Goal: Task Accomplishment & Management: Complete application form

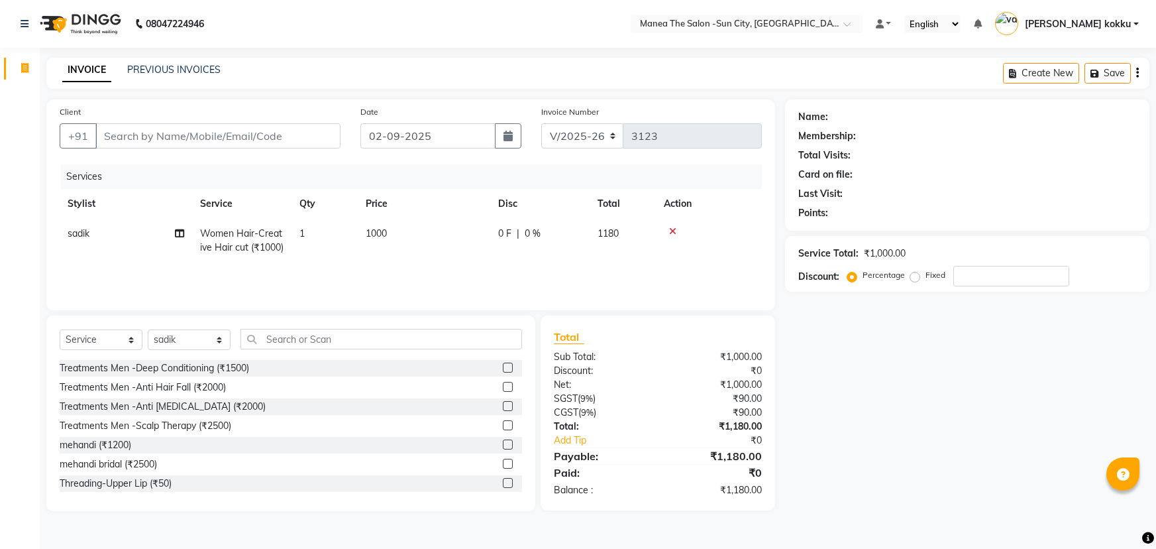
select select "5822"
select select "service"
select select "85974"
click at [258, 131] on input "Client" at bounding box center [217, 135] width 245 height 25
type input "8"
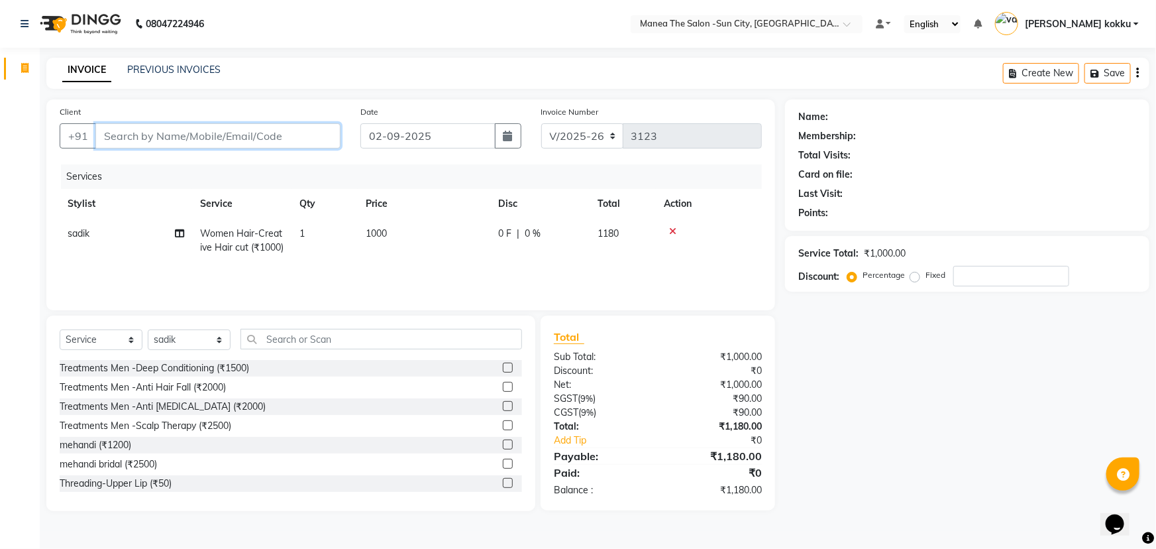
type input "0"
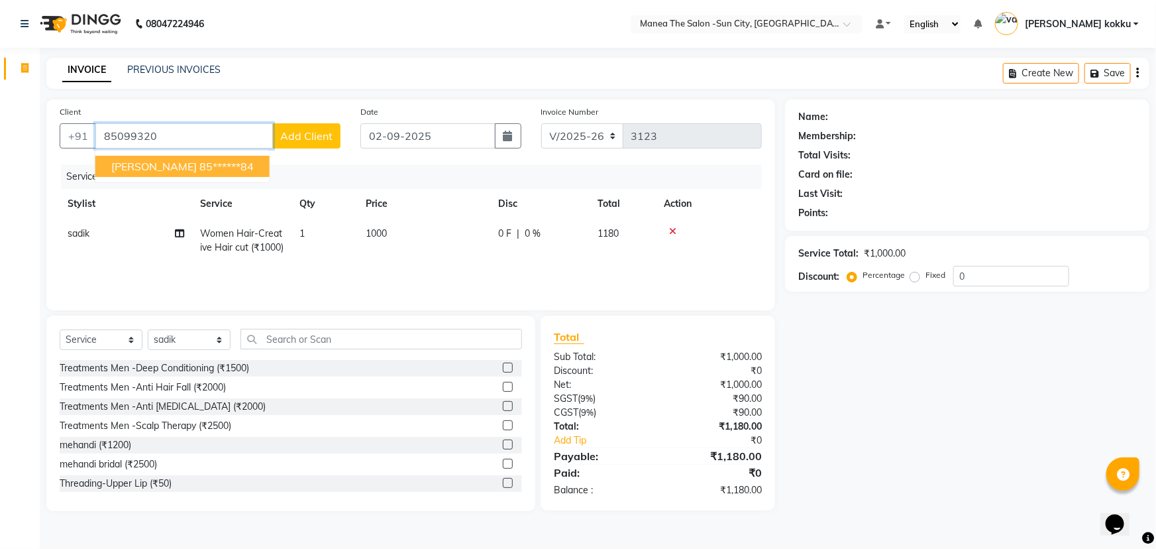
click at [222, 165] on ngb-highlight "85******84" at bounding box center [226, 166] width 54 height 13
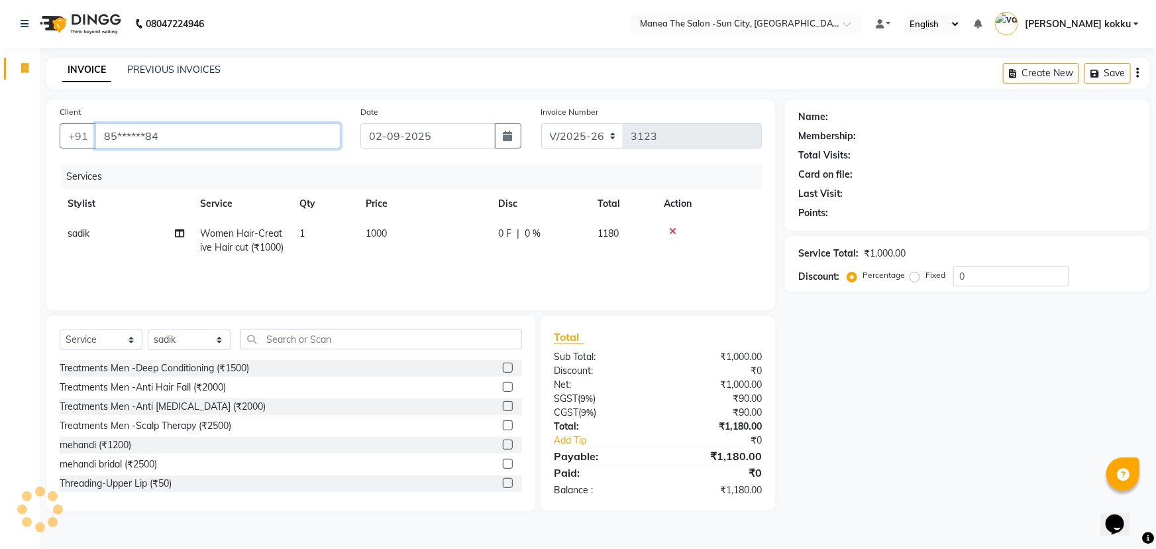
type input "85******84"
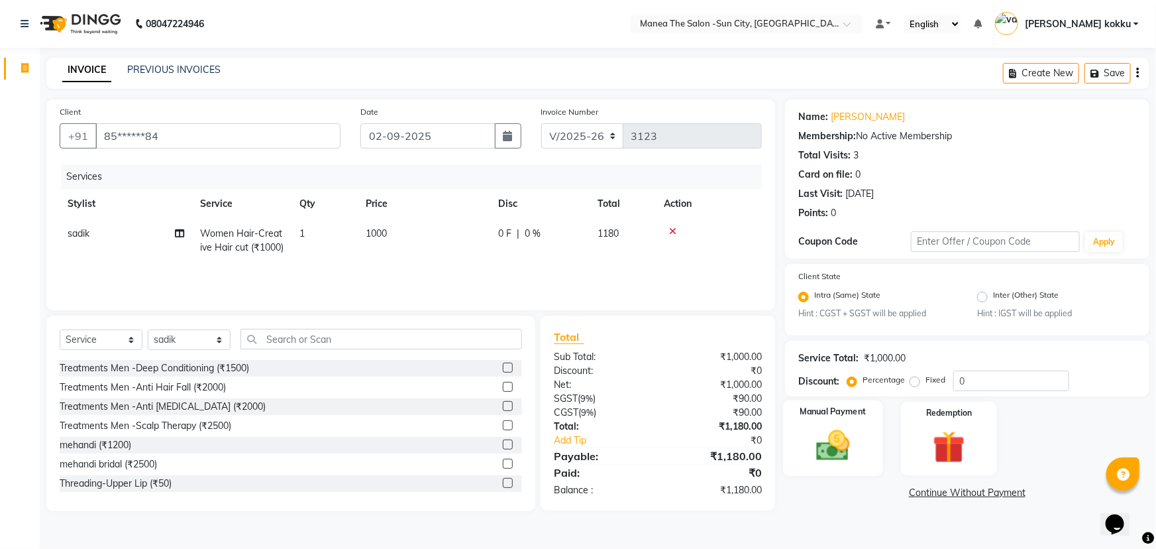
click at [828, 440] on img at bounding box center [833, 446] width 54 height 38
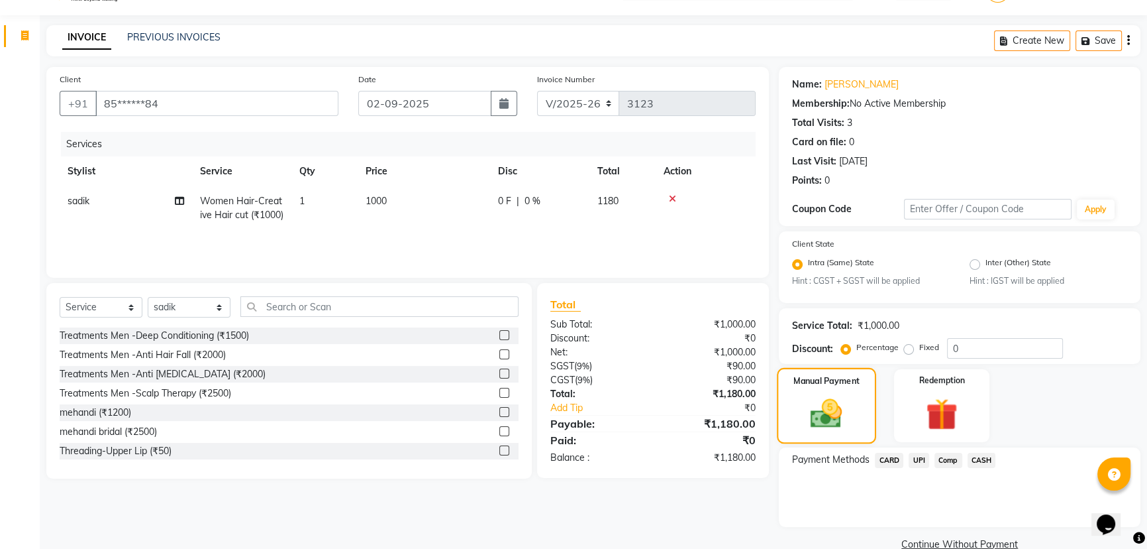
scroll to position [58, 0]
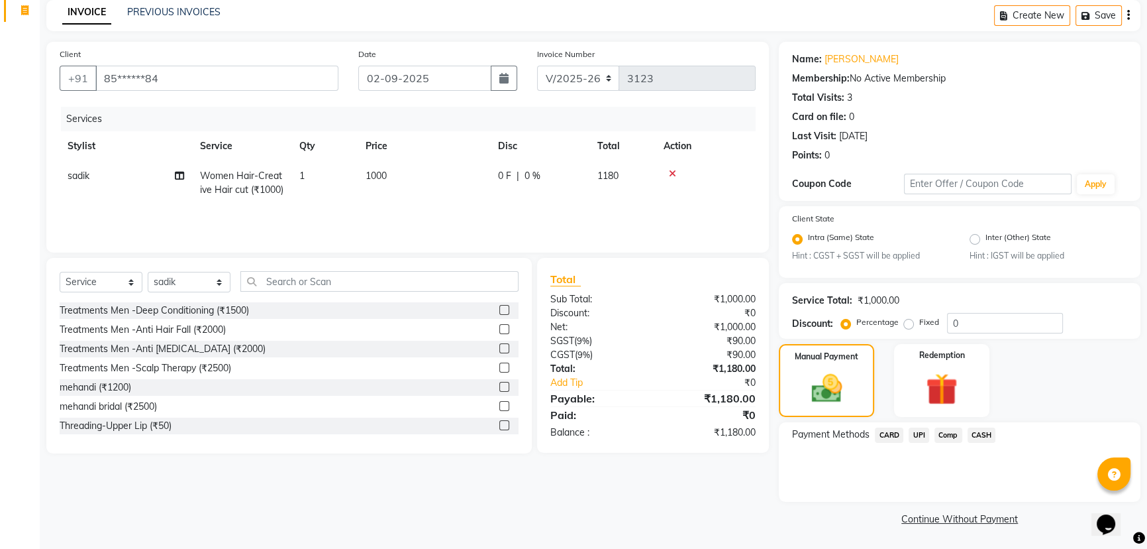
click at [923, 437] on span "UPI" at bounding box center [919, 434] width 21 height 15
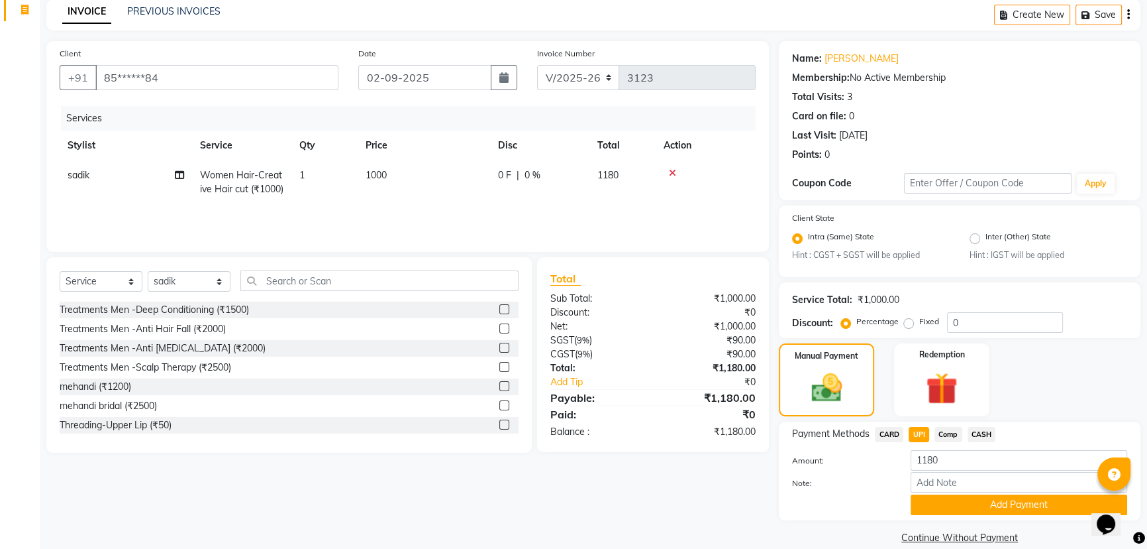
click at [955, 501] on button "Add Payment" at bounding box center [1019, 504] width 217 height 21
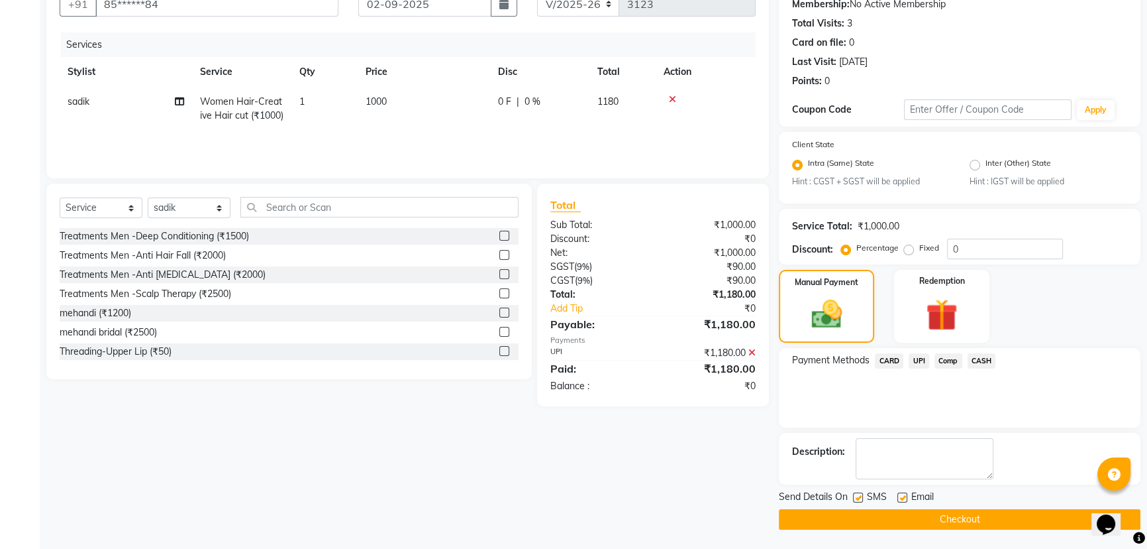
scroll to position [132, 0]
click at [860, 496] on label at bounding box center [858, 497] width 10 height 10
click at [860, 496] on input "checkbox" at bounding box center [857, 497] width 9 height 9
checkbox input "false"
click at [853, 521] on button "Checkout" at bounding box center [960, 518] width 362 height 21
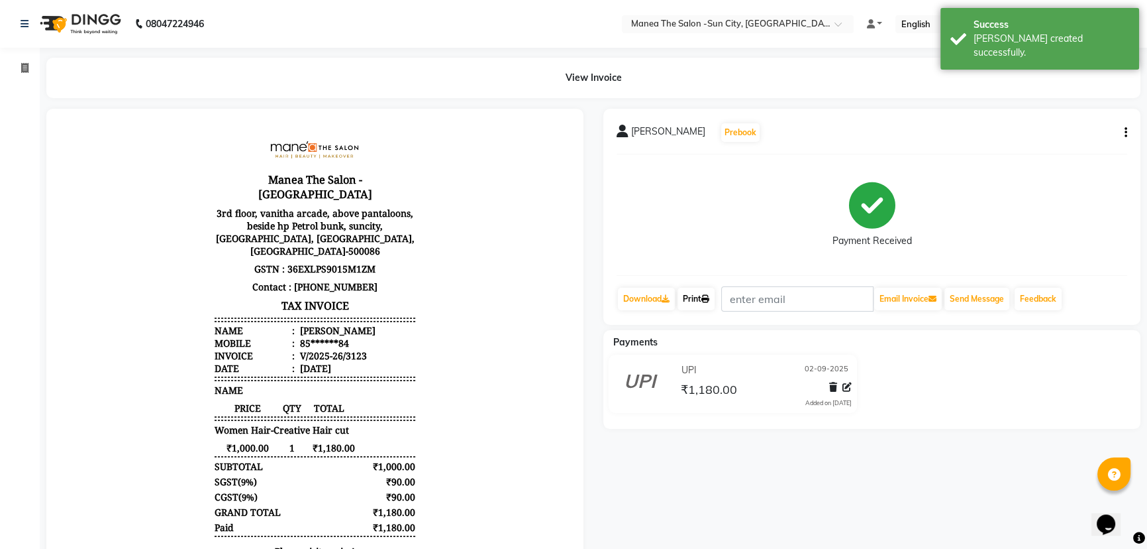
click at [694, 303] on link "Print" at bounding box center [696, 299] width 37 height 23
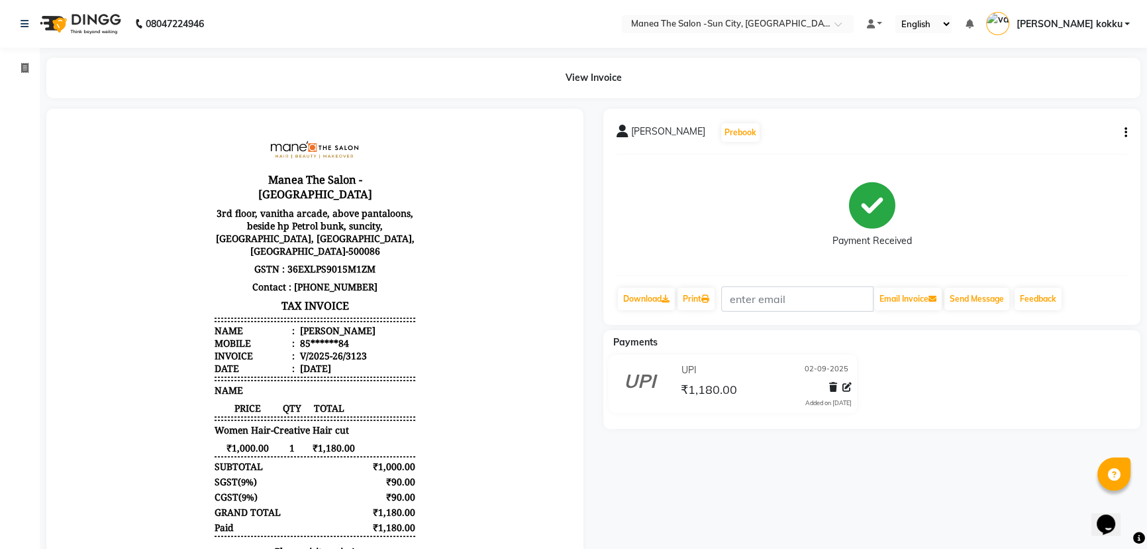
select select "5822"
select select "service"
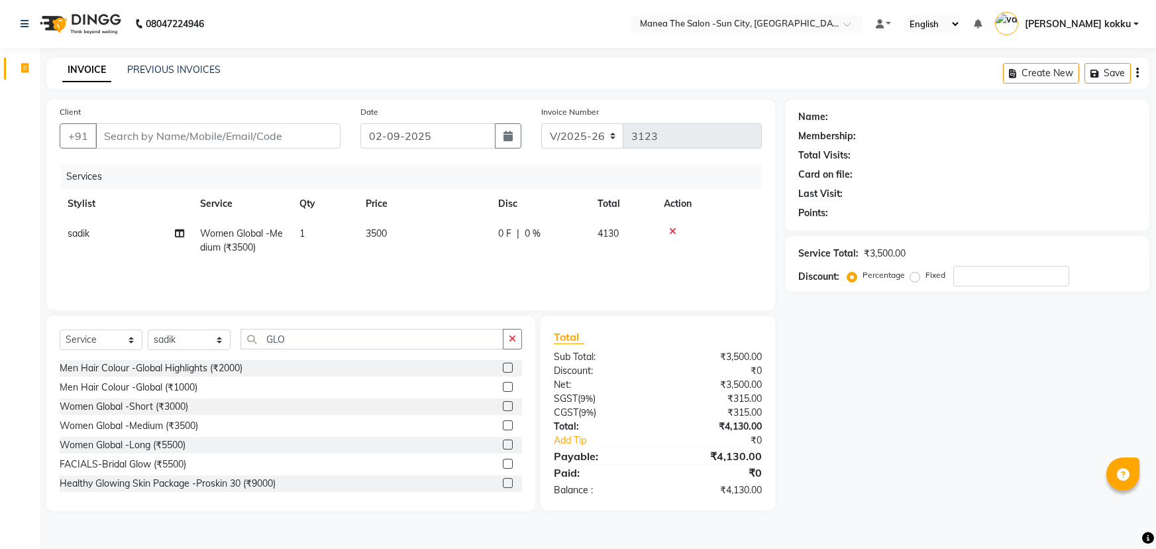
select select "5822"
select select "service"
select select "85974"
click at [672, 231] on icon at bounding box center [672, 231] width 7 height 9
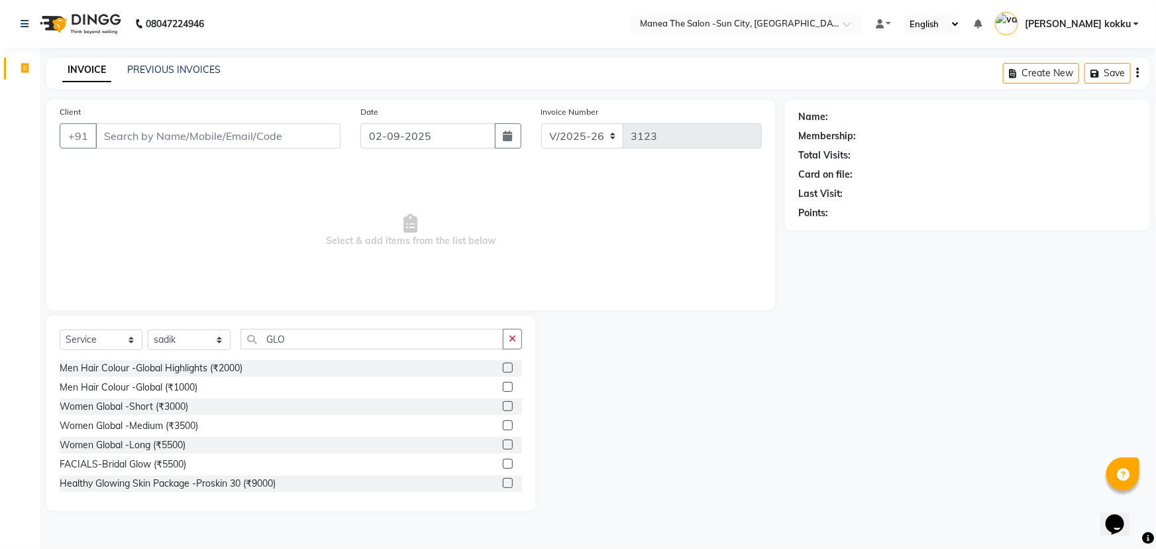
click at [503, 443] on label at bounding box center [508, 444] width 10 height 10
click at [503, 443] on input "checkbox" at bounding box center [507, 445] width 9 height 9
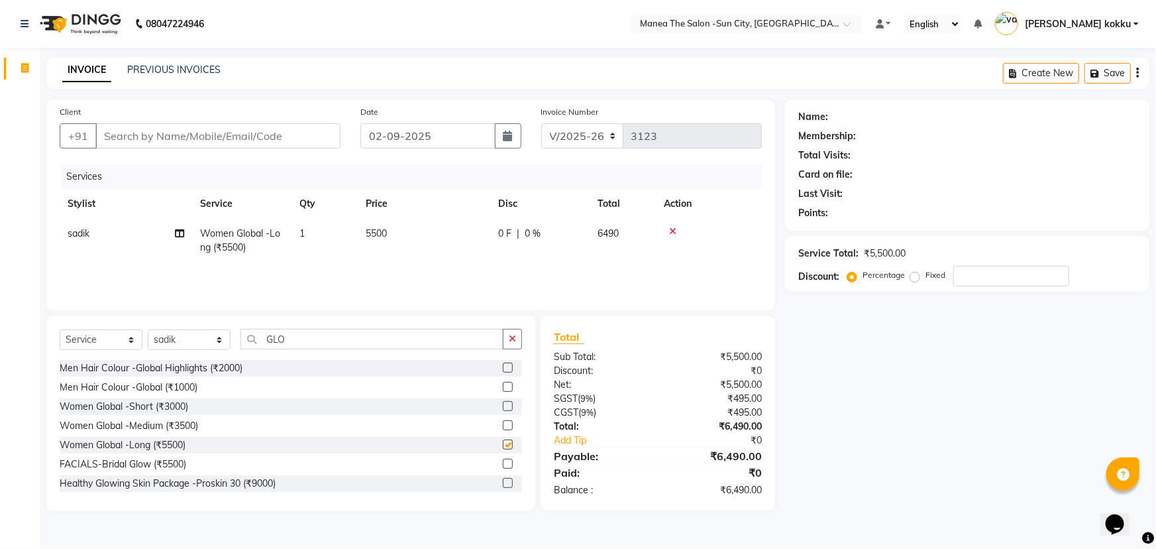
checkbox input "false"
click at [378, 234] on span "5500" at bounding box center [376, 233] width 21 height 12
select select "85974"
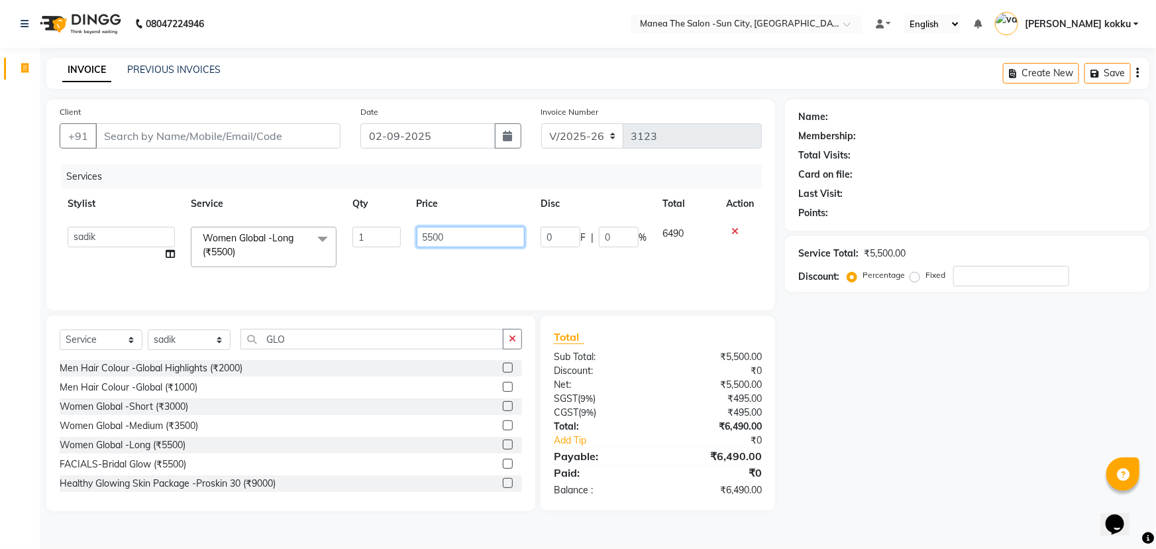
click at [431, 237] on input "5500" at bounding box center [471, 237] width 109 height 21
type input "5000"
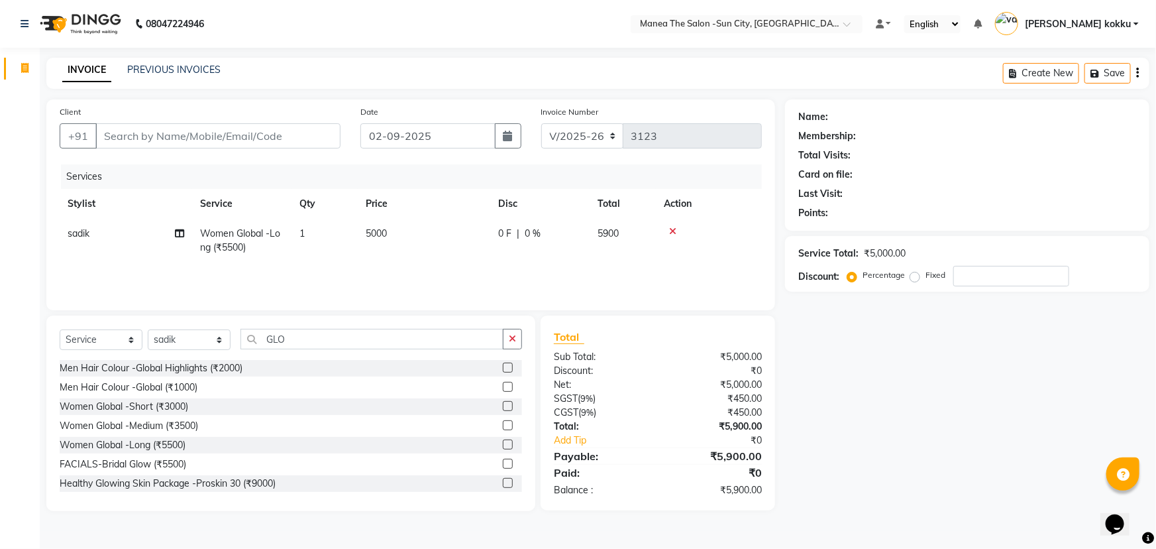
click at [642, 266] on div "Services Stylist Service Qty Price Disc Total Action sadik Women Global -Long (…" at bounding box center [411, 230] width 702 height 132
click at [297, 139] on input "Client" at bounding box center [217, 135] width 245 height 25
type input "6"
type input "0"
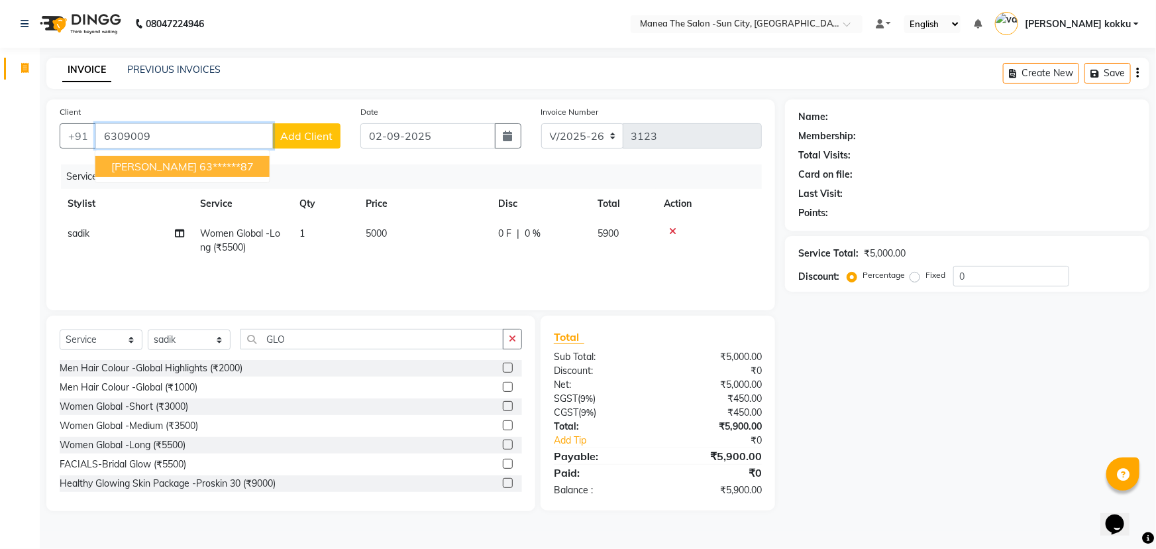
click at [105, 170] on button "teja 63******87" at bounding box center [182, 166] width 174 height 21
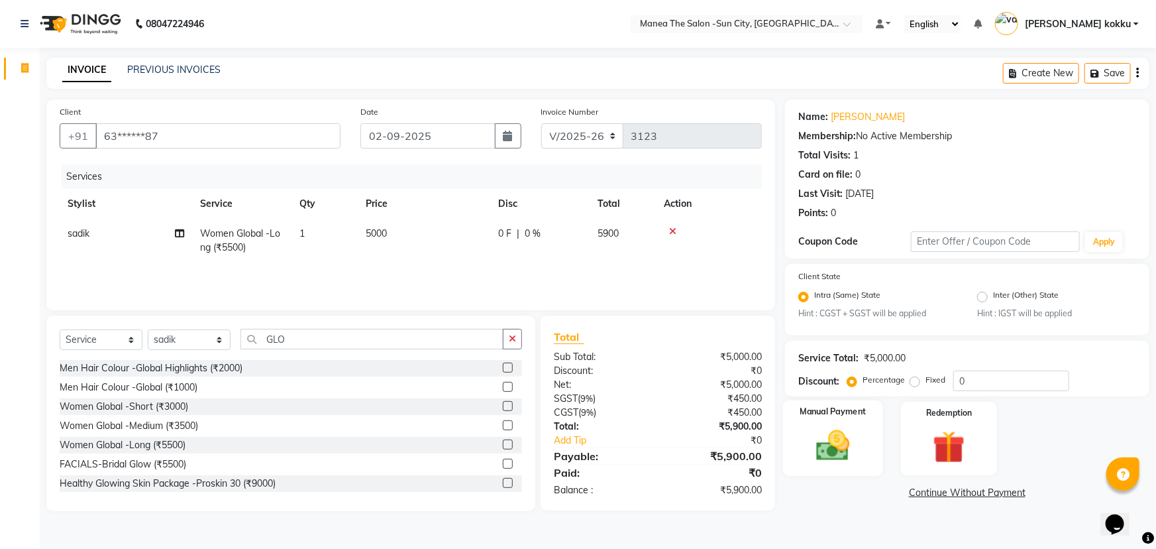
click at [811, 427] on img at bounding box center [833, 446] width 54 height 38
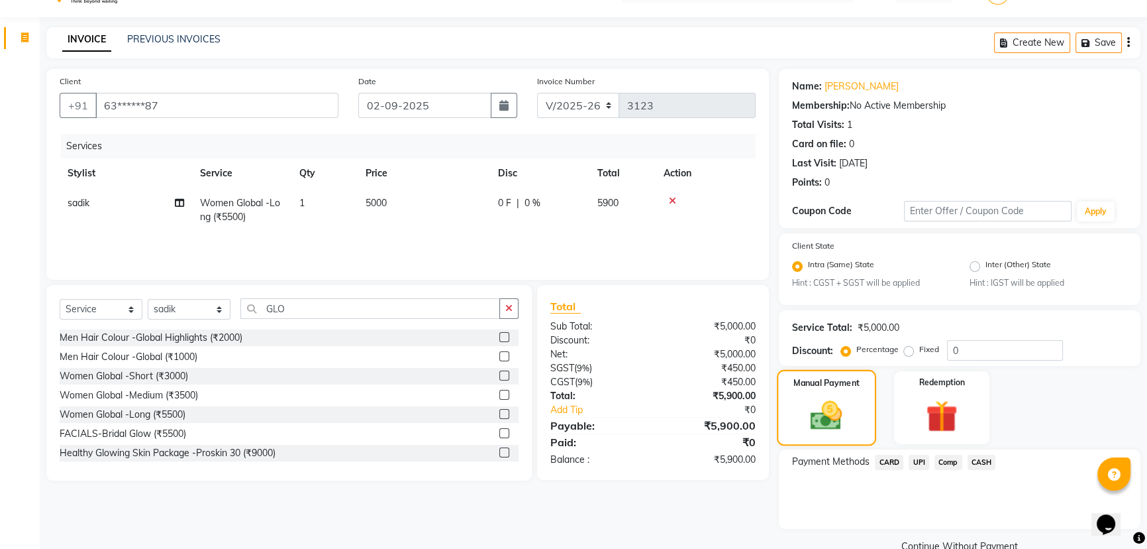
scroll to position [58, 0]
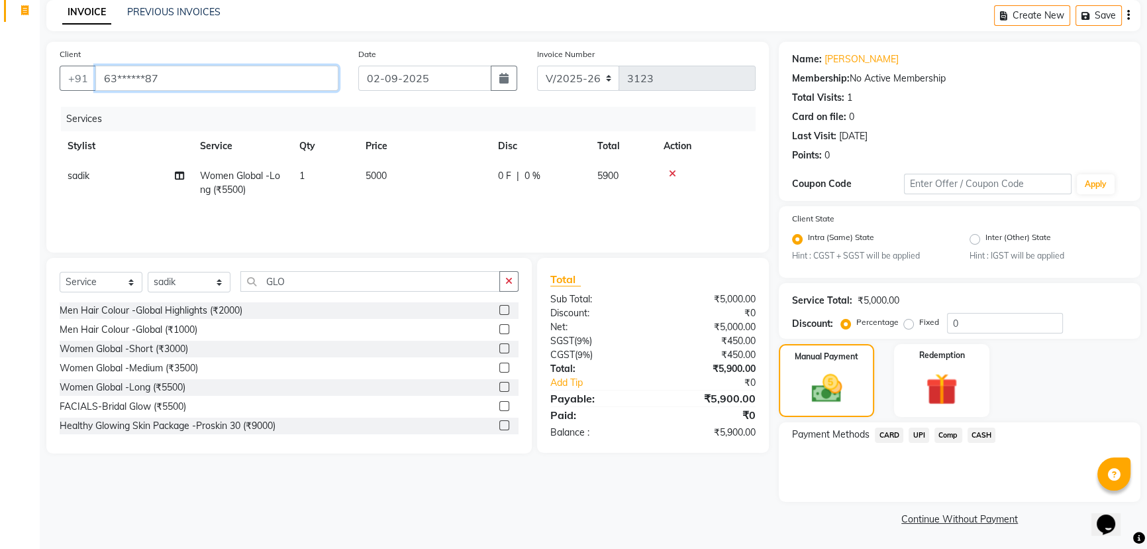
click at [185, 74] on input "63******87" at bounding box center [216, 78] width 243 height 25
type input "6"
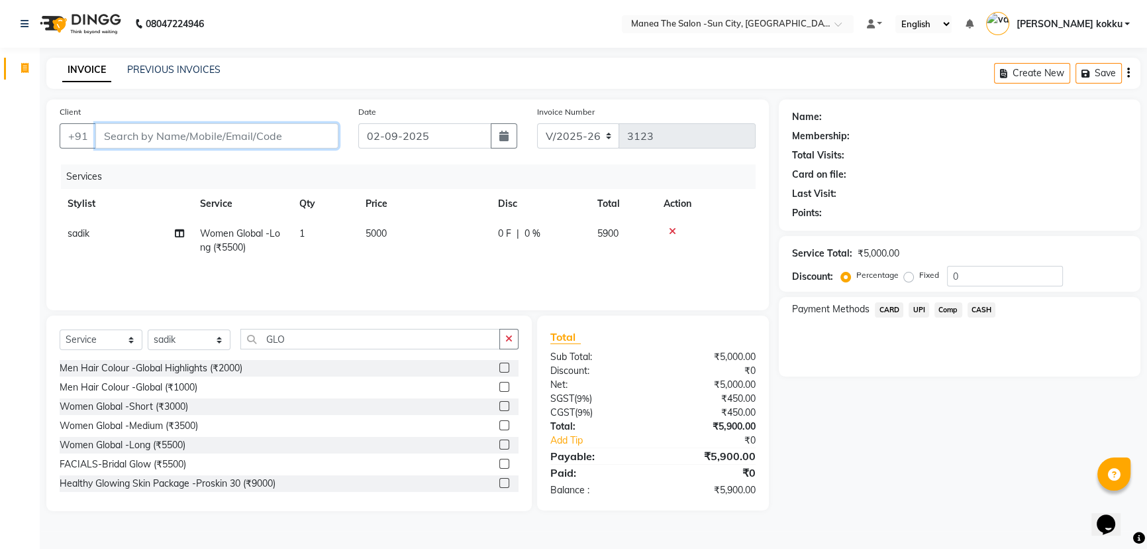
scroll to position [0, 0]
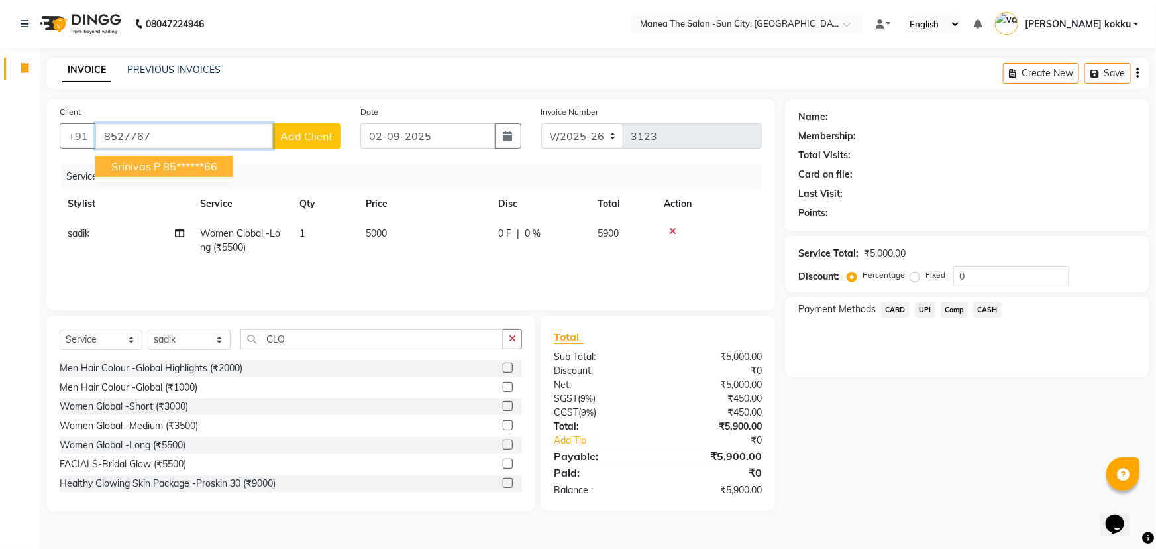
click at [196, 170] on ngb-highlight "85******66" at bounding box center [190, 166] width 54 height 13
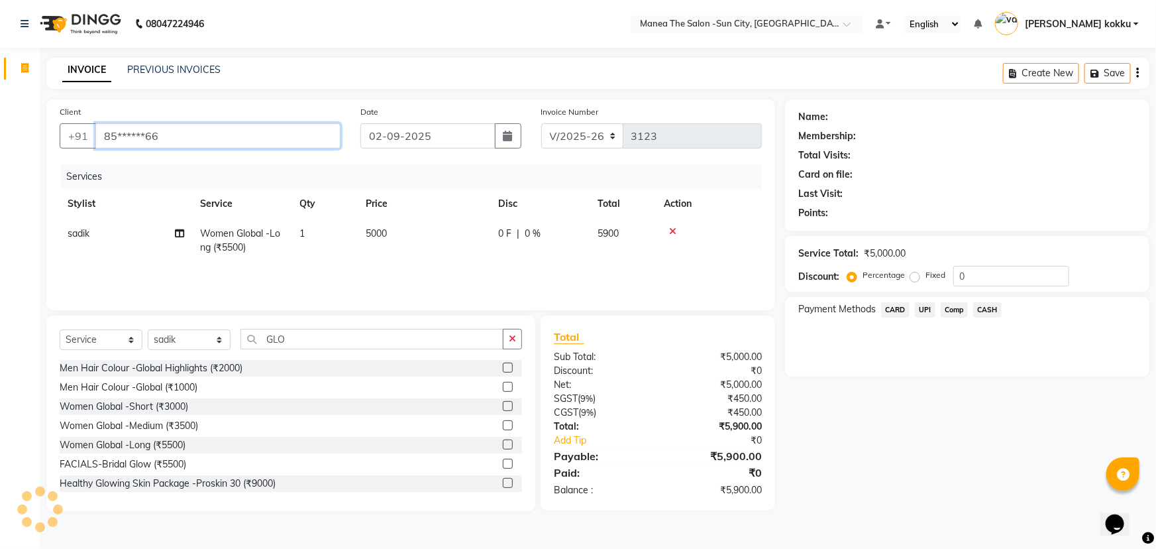
type input "85******66"
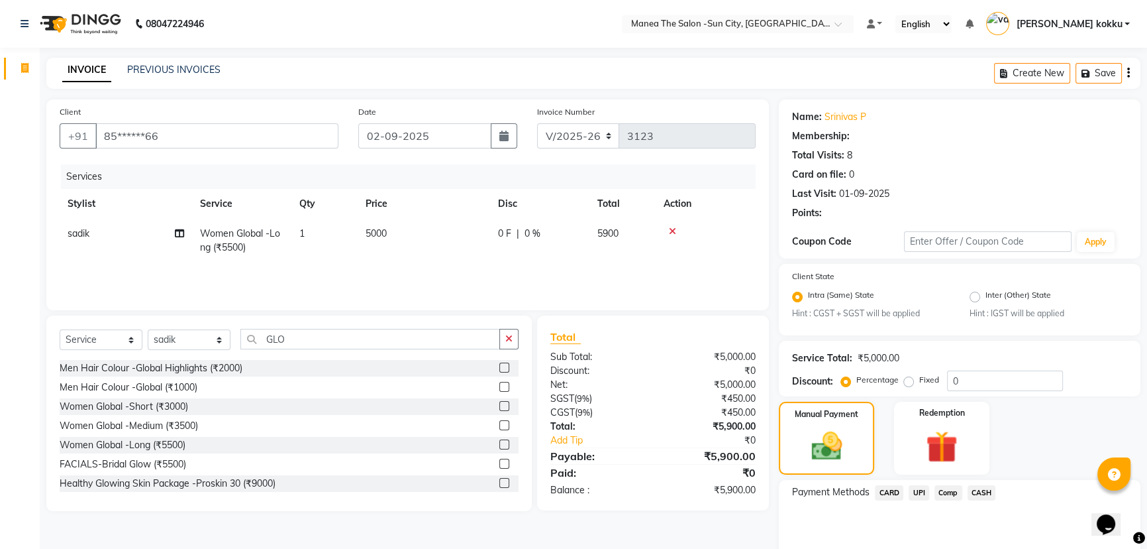
select select "1: Object"
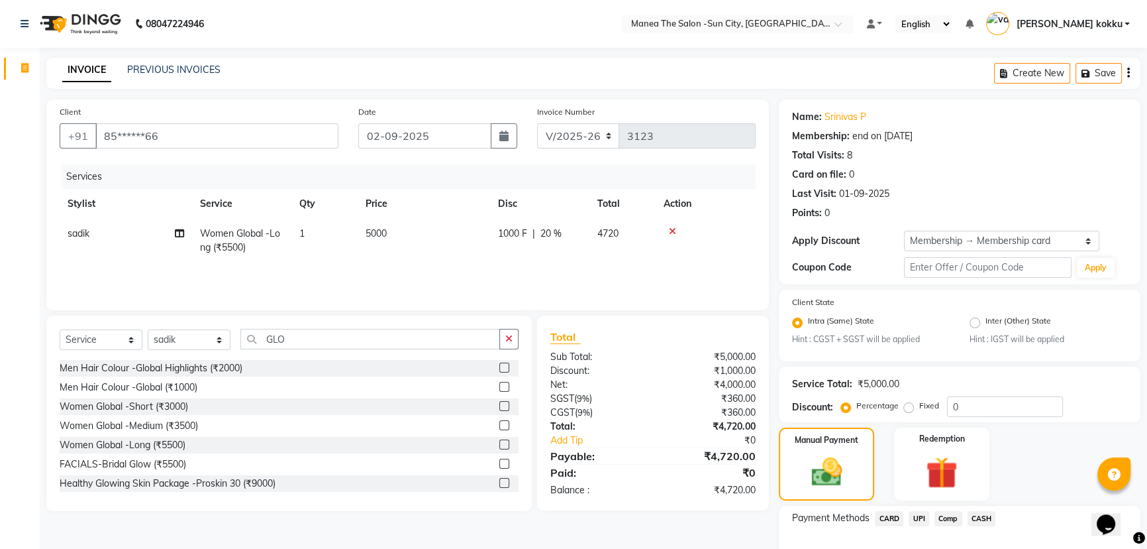
type input "20"
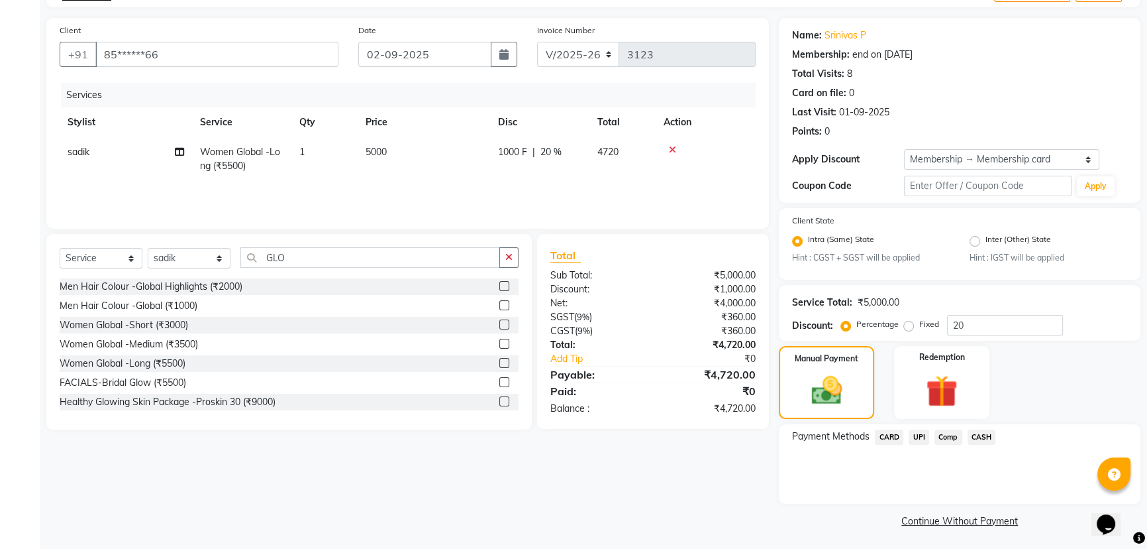
scroll to position [84, 0]
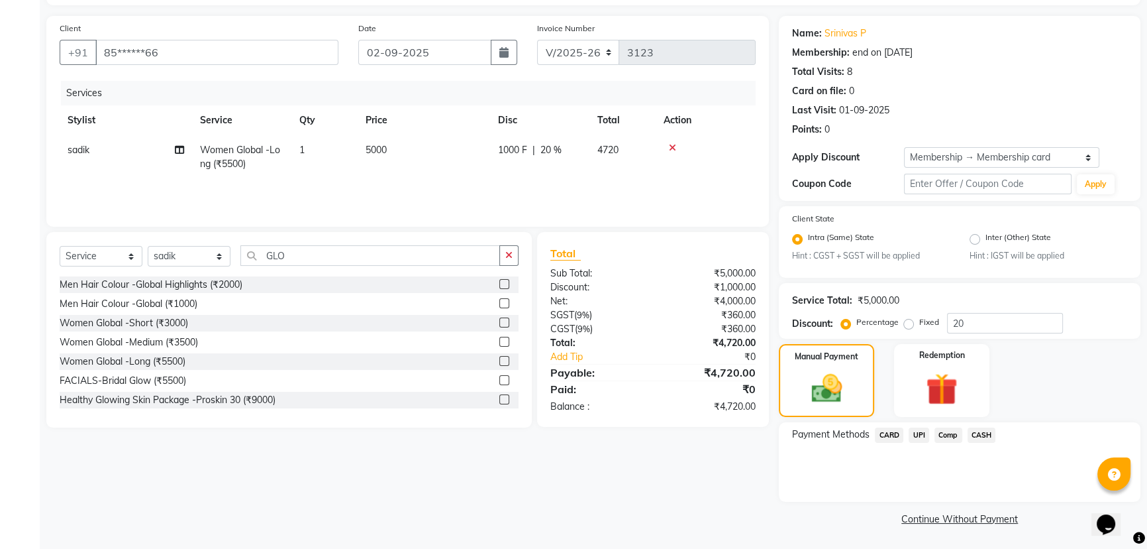
click at [920, 437] on span "UPI" at bounding box center [919, 434] width 21 height 15
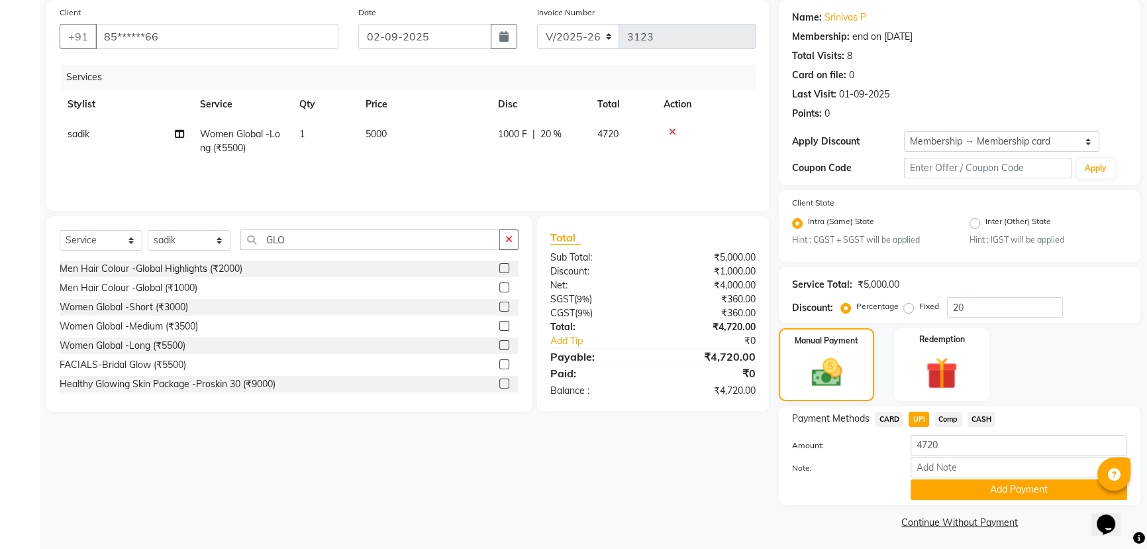
scroll to position [103, 0]
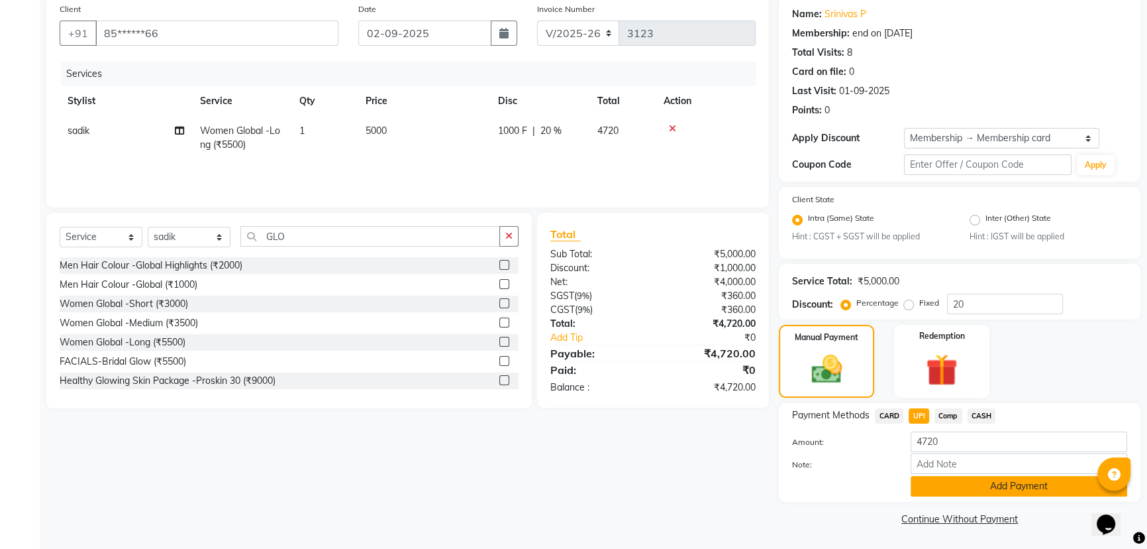
click at [936, 480] on button "Add Payment" at bounding box center [1019, 486] width 217 height 21
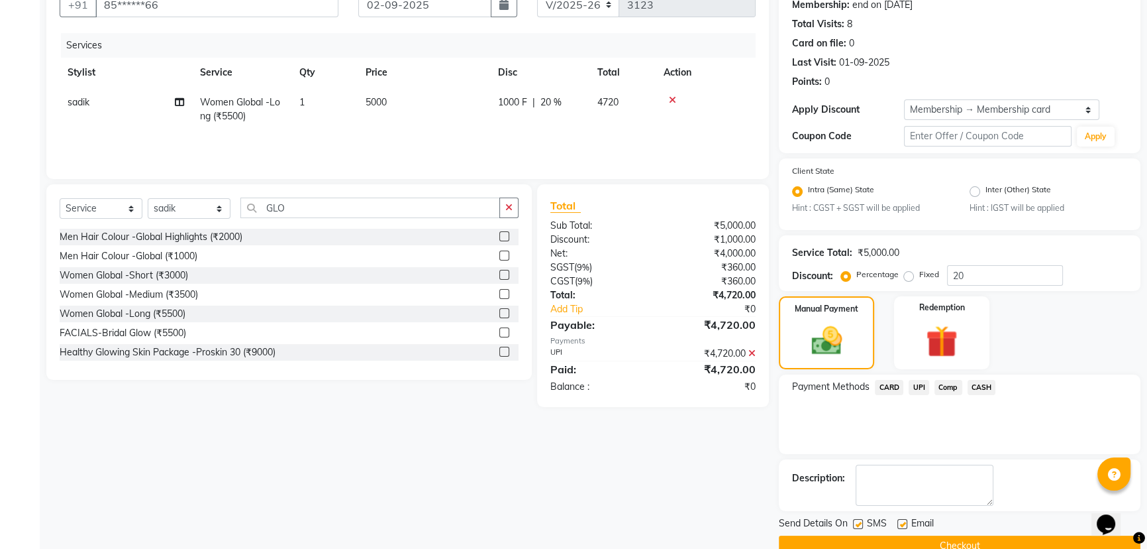
scroll to position [158, 0]
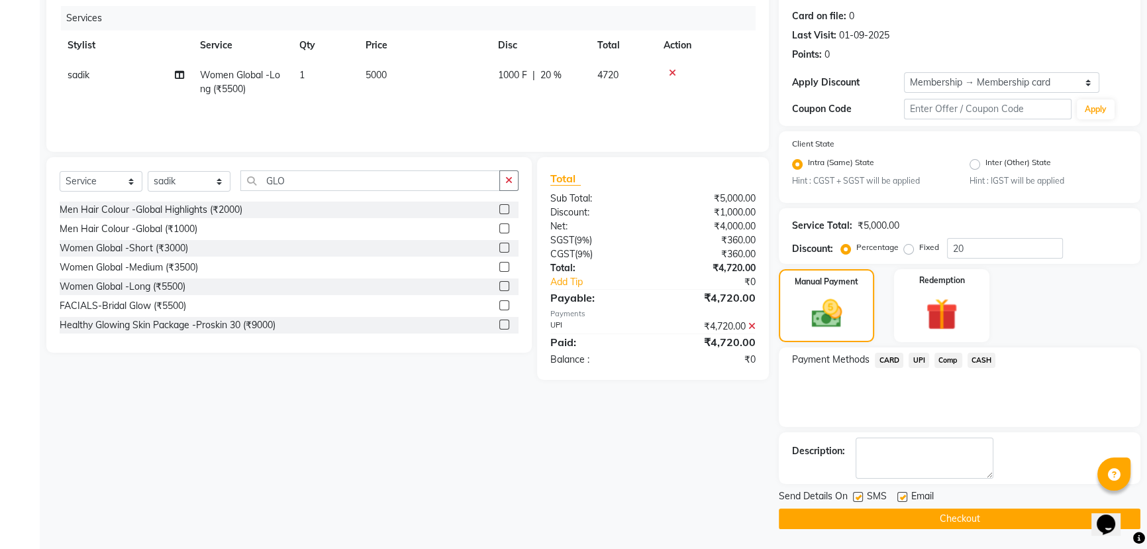
click at [855, 494] on label at bounding box center [858, 497] width 10 height 10
click at [855, 494] on input "checkbox" at bounding box center [857, 497] width 9 height 9
checkbox input "false"
click at [857, 515] on button "Checkout" at bounding box center [960, 518] width 362 height 21
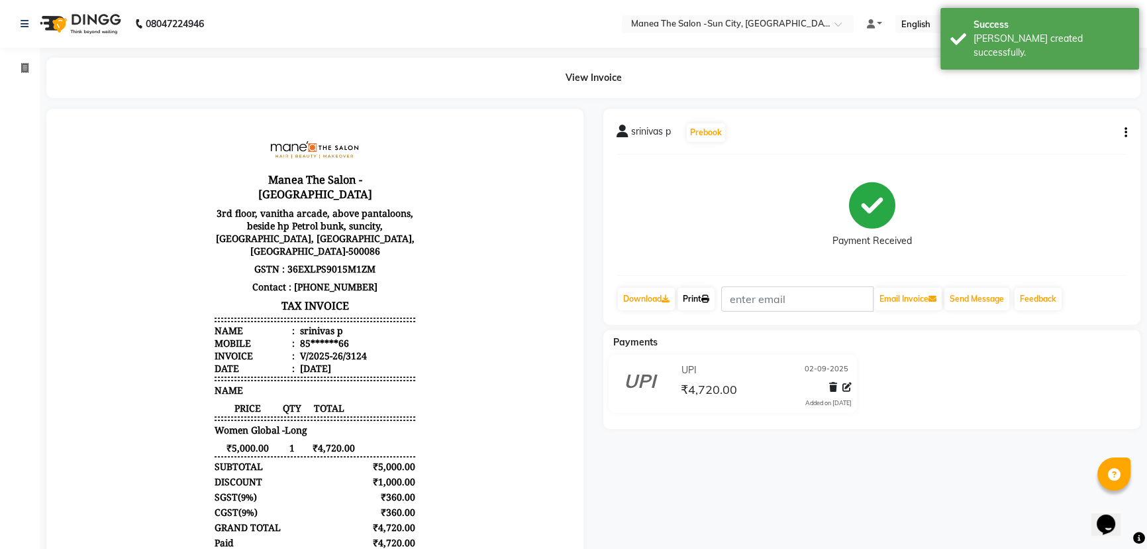
click at [702, 299] on link "Print" at bounding box center [696, 299] width 37 height 23
